Goal: Task Accomplishment & Management: Use online tool/utility

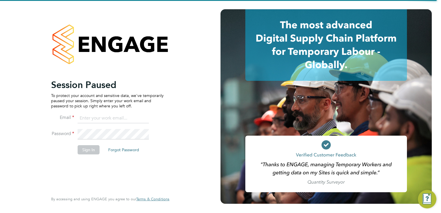
type input "aggie@acceptrec.co.uk"
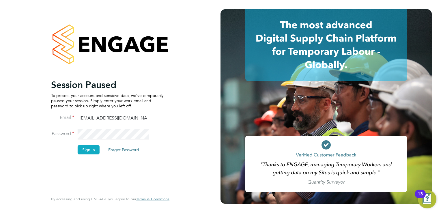
click at [92, 149] on button "Sign In" at bounding box center [89, 149] width 22 height 9
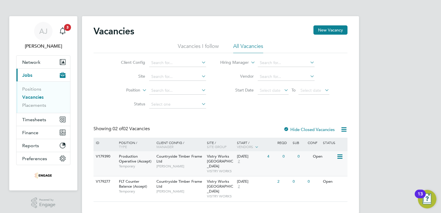
click at [129, 155] on span "Production Operative (Accept)" at bounding box center [135, 159] width 33 height 10
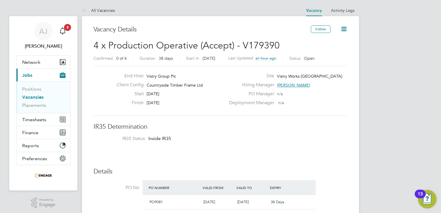
click at [31, 96] on link "Vacancies" at bounding box center [32, 96] width 21 height 5
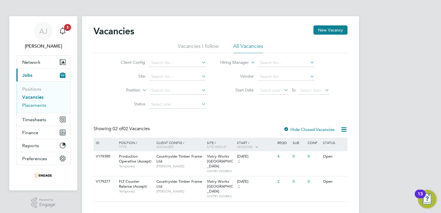
click at [34, 106] on link "Placements" at bounding box center [34, 104] width 24 height 5
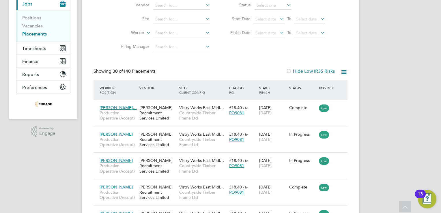
scroll to position [68, 0]
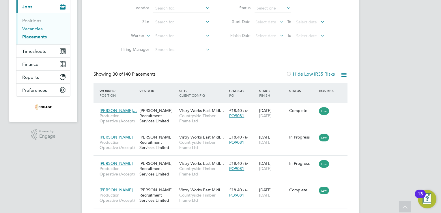
click at [26, 27] on link "Vacancies" at bounding box center [32, 28] width 20 height 5
